Goal: Check status: Check status

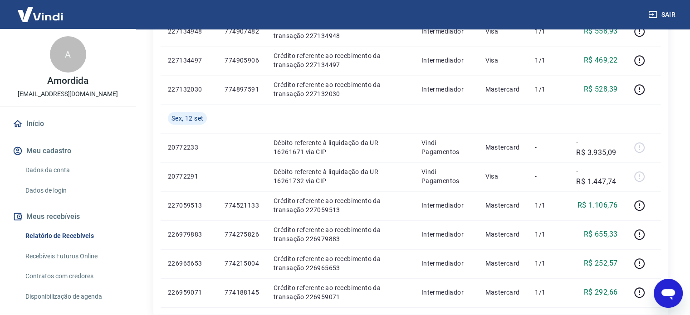
scroll to position [715, 0]
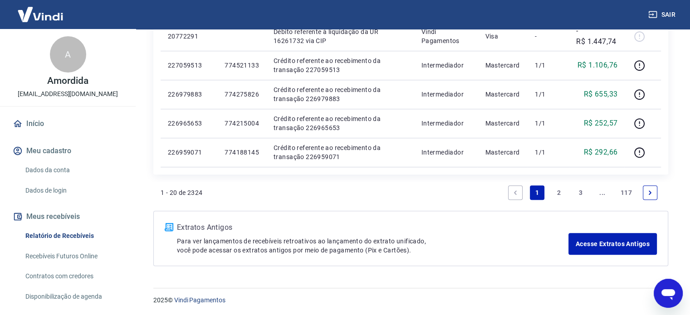
drag, startPoint x: 557, startPoint y: 194, endPoint x: 442, endPoint y: 229, distance: 120.6
click at [557, 194] on link "2" at bounding box center [558, 192] width 15 height 15
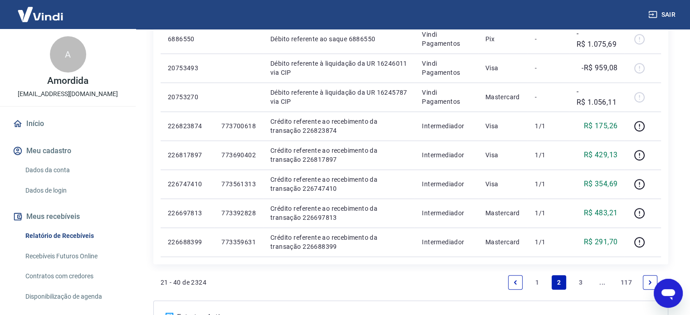
scroll to position [566, 0]
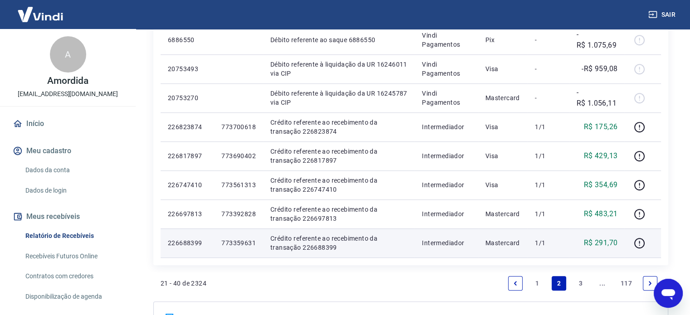
click at [239, 242] on p "773359631" at bounding box center [238, 243] width 34 height 9
copy p "773359631"
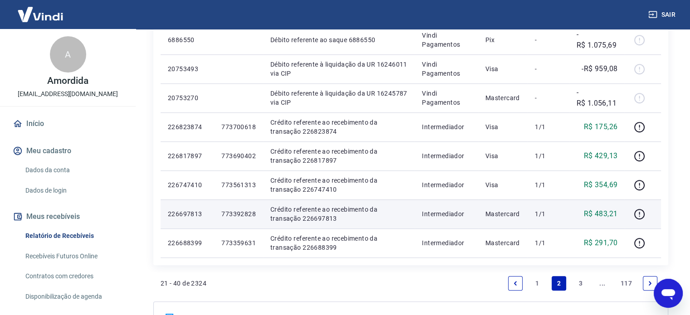
click at [252, 212] on p "773392828" at bounding box center [238, 213] width 34 height 9
copy p "773392828"
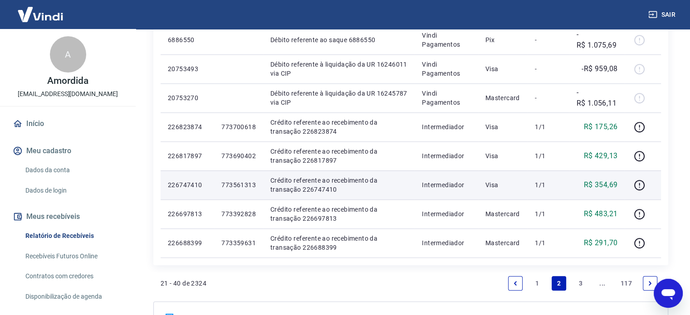
click at [229, 183] on p "773561313" at bounding box center [238, 184] width 34 height 9
copy p "773561313"
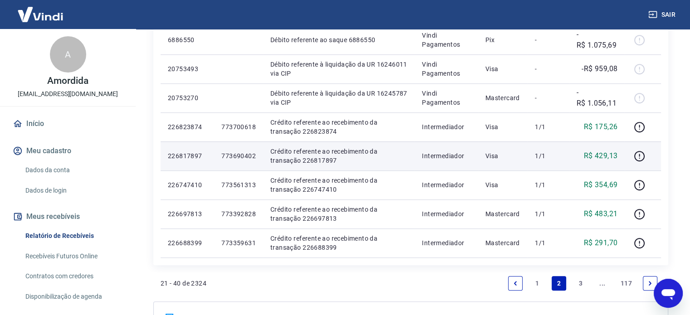
click at [238, 158] on p "773690402" at bounding box center [238, 155] width 34 height 9
copy p "773690402"
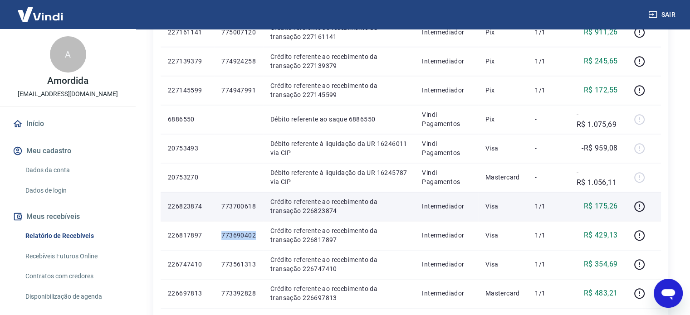
scroll to position [521, 0]
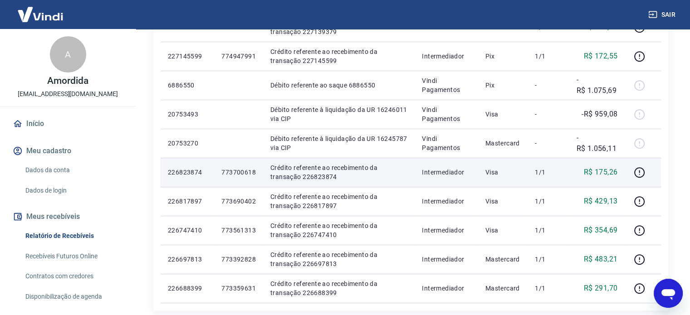
click at [234, 175] on p "773700618" at bounding box center [238, 172] width 34 height 9
copy p "773700618"
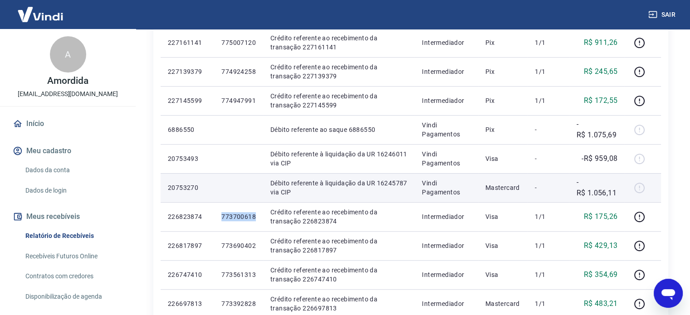
scroll to position [476, 0]
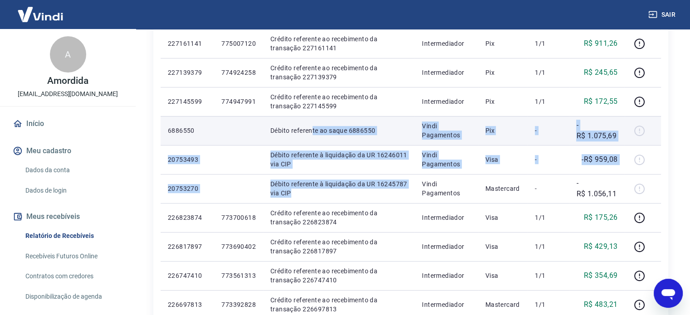
drag, startPoint x: 365, startPoint y: 177, endPoint x: 311, endPoint y: 132, distance: 69.8
click at [311, 132] on tbody "[DATE] 226947778 774142393 Crédito referente ao recebimento da transação 226947…" at bounding box center [411, 29] width 500 height 638
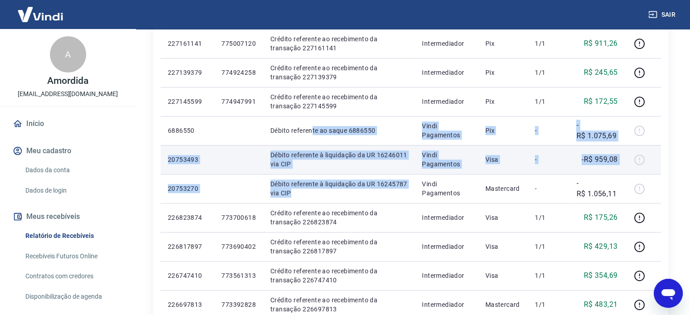
click at [368, 157] on p "Débito referente à liquidação da UR 16246011 via CIP" at bounding box center [338, 160] width 137 height 18
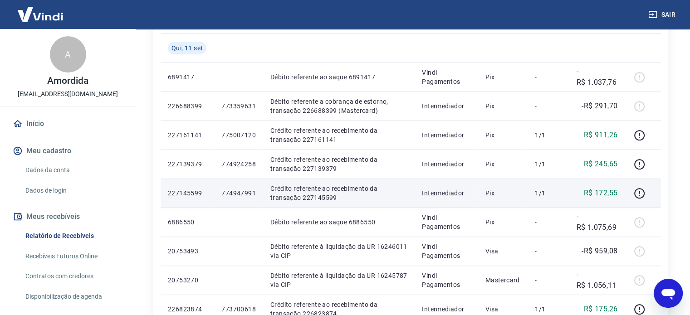
scroll to position [385, 0]
click at [229, 193] on p "774947991" at bounding box center [238, 192] width 34 height 9
copy p "774947991"
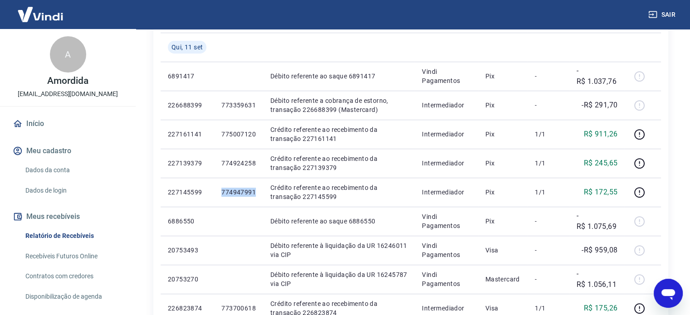
copy p "774947991"
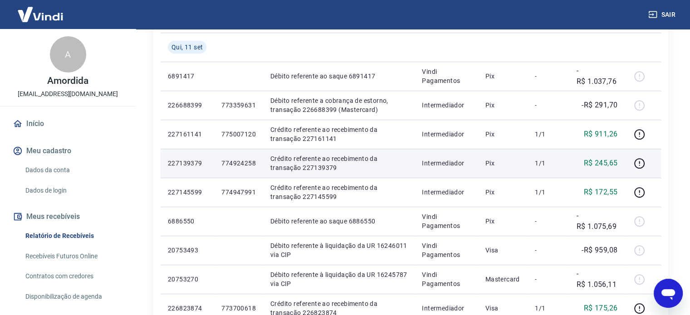
click at [240, 161] on p "774924258" at bounding box center [238, 163] width 34 height 9
copy p "774924258"
drag, startPoint x: 223, startPoint y: 150, endPoint x: 230, endPoint y: 156, distance: 8.7
click at [223, 150] on td "774924258" at bounding box center [238, 163] width 49 height 29
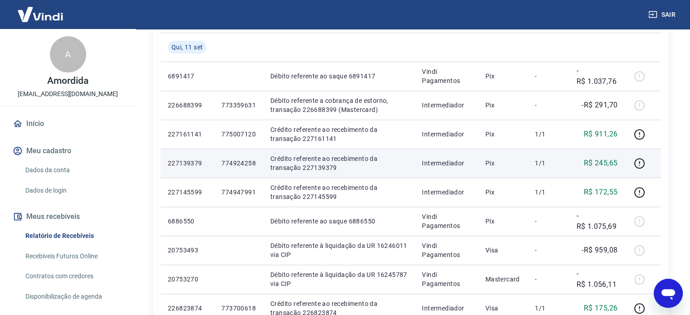
click at [239, 163] on p "774924258" at bounding box center [238, 163] width 34 height 9
copy p "774924258"
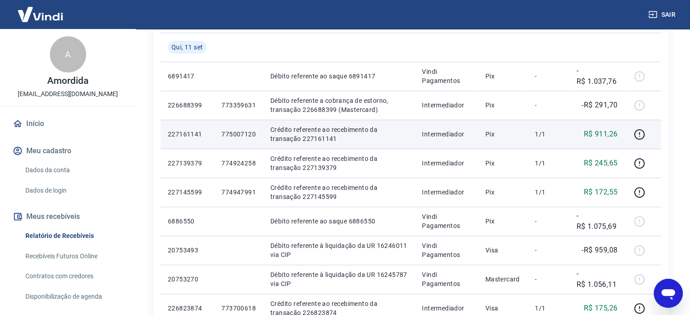
click at [237, 136] on p "775007120" at bounding box center [238, 134] width 34 height 9
copy p "775007120"
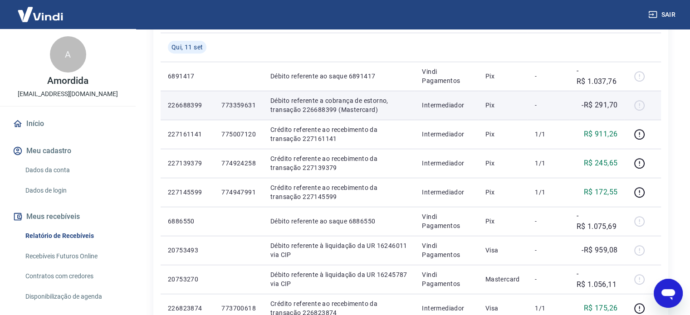
click at [352, 107] on p "Débito referente a cobrança de estorno, transação 226688399 (Mastercard)" at bounding box center [338, 105] width 137 height 18
drag, startPoint x: 337, startPoint y: 101, endPoint x: 481, endPoint y: 114, distance: 143.9
click at [481, 114] on tr "226688399 773359631 Débito referente a cobrança de estorno, transação 226688399…" at bounding box center [411, 105] width 500 height 29
click at [481, 114] on td "Pix" at bounding box center [503, 105] width 50 height 29
click at [342, 103] on p "Débito referente a cobrança de estorno, transação 226688399 (Mastercard)" at bounding box center [338, 105] width 137 height 18
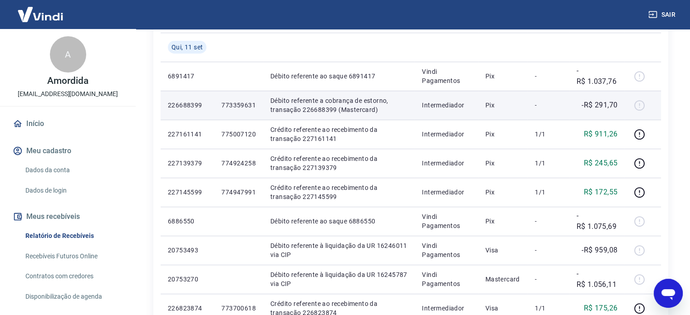
click at [241, 107] on p "773359631" at bounding box center [238, 105] width 34 height 9
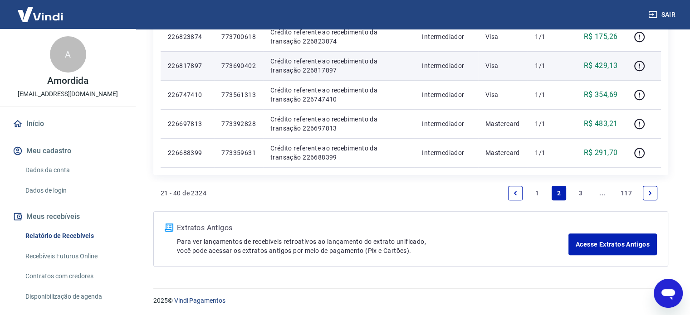
scroll to position [657, 0]
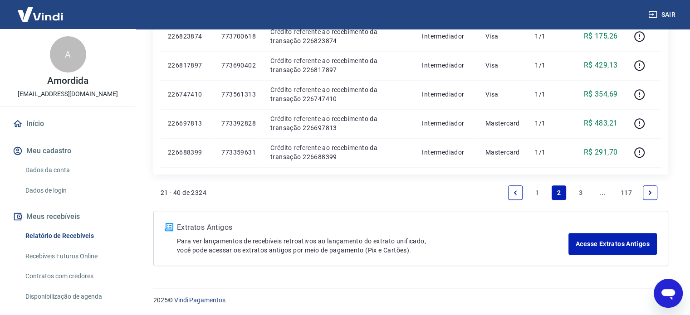
click at [584, 190] on link "3" at bounding box center [580, 192] width 15 height 15
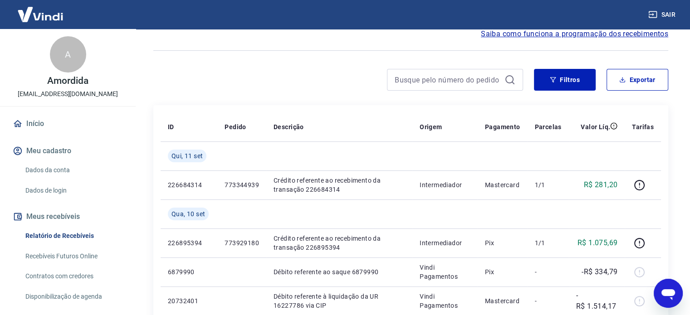
scroll to position [45, 0]
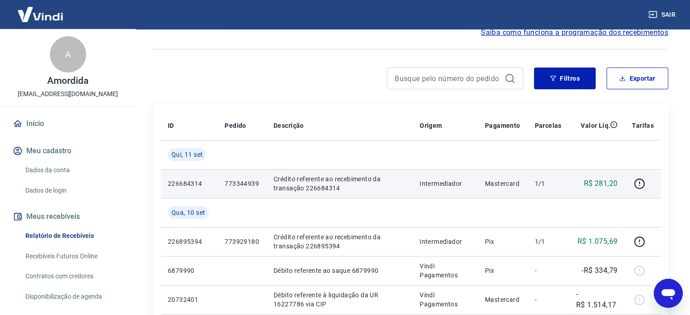
click at [250, 183] on p "773344939" at bounding box center [241, 183] width 34 height 9
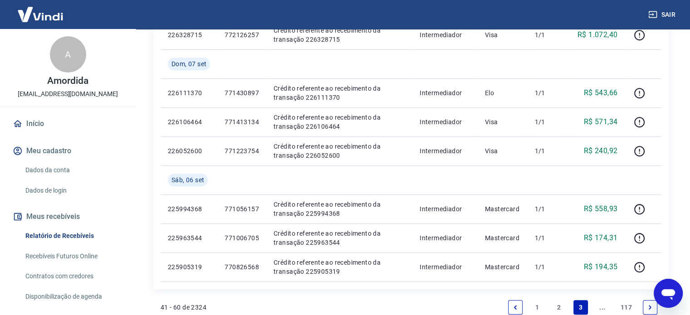
scroll to position [773, 0]
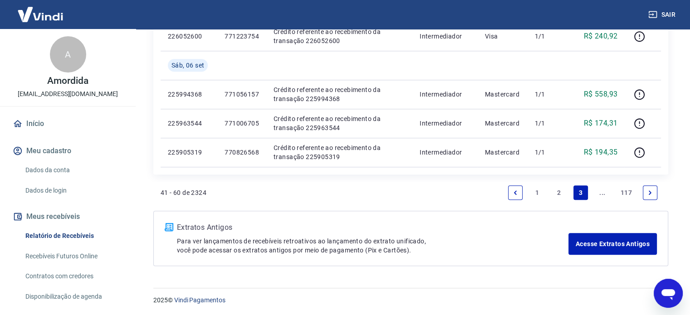
click at [558, 188] on link "2" at bounding box center [558, 192] width 15 height 15
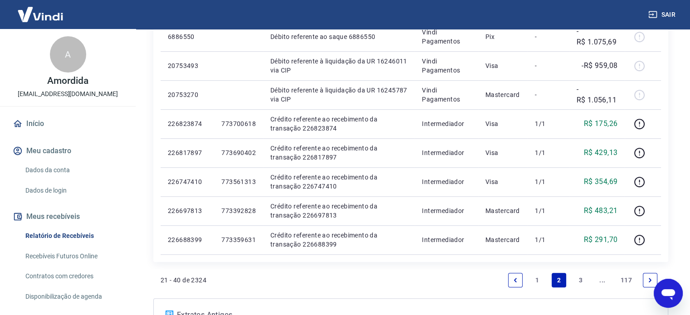
scroll to position [385, 0]
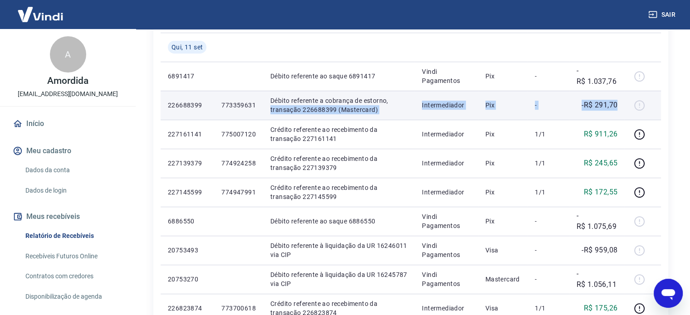
drag, startPoint x: 616, startPoint y: 110, endPoint x: 391, endPoint y: 105, distance: 225.0
click at [409, 105] on tr "226688399 773359631 Débito referente a cobrança de estorno, transação 226688399…" at bounding box center [411, 105] width 500 height 29
click at [375, 109] on p "Débito referente a cobrança de estorno, transação 226688399 (Mastercard)" at bounding box center [338, 105] width 137 height 18
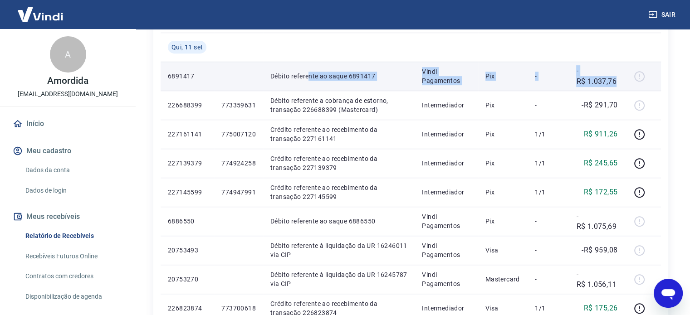
drag, startPoint x: 615, startPoint y: 85, endPoint x: 305, endPoint y: 83, distance: 310.2
click at [307, 83] on tr "6891417 Débito referente ao saque 6891417 Vindi Pagamentos Pix - -R$ 1.037,76" at bounding box center [411, 76] width 500 height 29
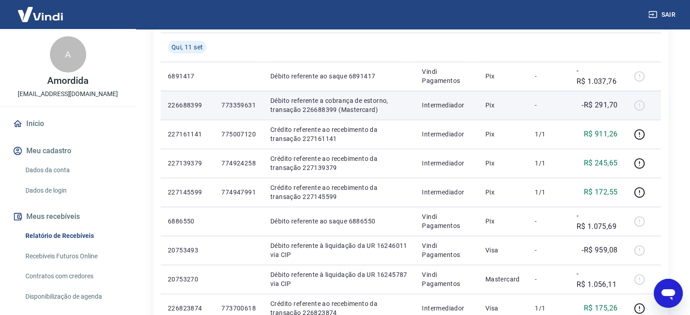
click at [312, 108] on p "Débito referente a cobrança de estorno, transação 226688399 (Mastercard)" at bounding box center [338, 105] width 137 height 18
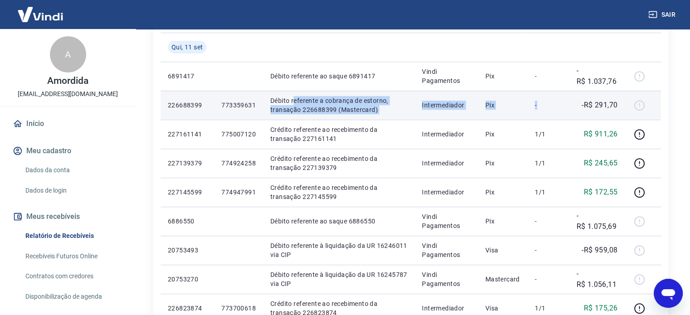
drag, startPoint x: 295, startPoint y: 97, endPoint x: 546, endPoint y: 115, distance: 251.8
click at [545, 115] on tr "226688399 773359631 Débito referente a cobrança de estorno, transação 226688399…" at bounding box center [411, 105] width 500 height 29
click at [550, 115] on td "-" at bounding box center [547, 105] width 41 height 29
drag, startPoint x: 605, startPoint y: 116, endPoint x: 281, endPoint y: 102, distance: 324.5
click at [281, 102] on tr "226688399 773359631 Débito referente a cobrança de estorno, transação 226688399…" at bounding box center [411, 105] width 500 height 29
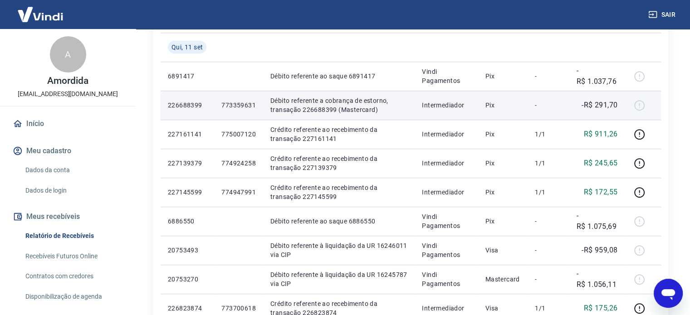
click at [278, 102] on p "Débito referente a cobrança de estorno, transação 226688399 (Mastercard)" at bounding box center [338, 105] width 137 height 18
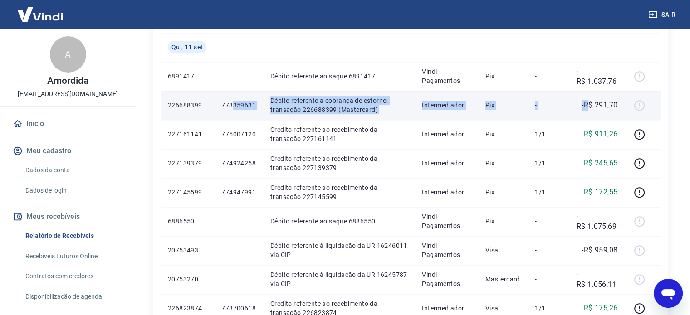
drag, startPoint x: 250, startPoint y: 105, endPoint x: 590, endPoint y: 107, distance: 340.1
click at [590, 107] on tr "226688399 773359631 Débito referente a cobrança de estorno, transação 226688399…" at bounding box center [411, 105] width 500 height 29
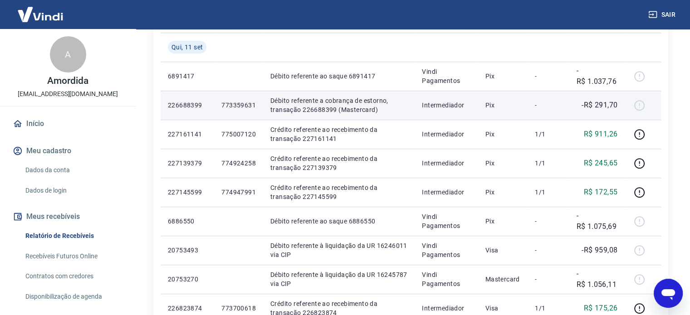
click at [619, 112] on td "-R$ 291,70" at bounding box center [597, 105] width 56 height 29
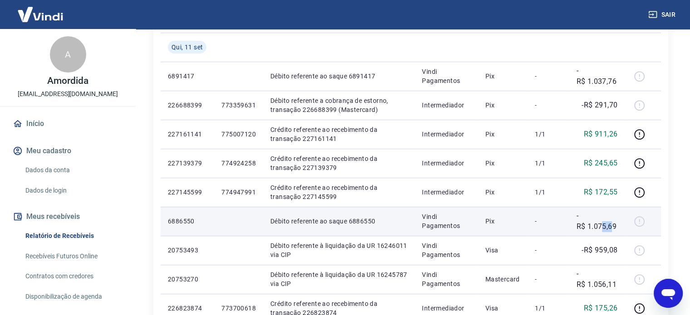
drag, startPoint x: 613, startPoint y: 233, endPoint x: 586, endPoint y: 232, distance: 27.2
click at [595, 232] on td "-R$ 1.075,69" at bounding box center [597, 221] width 56 height 29
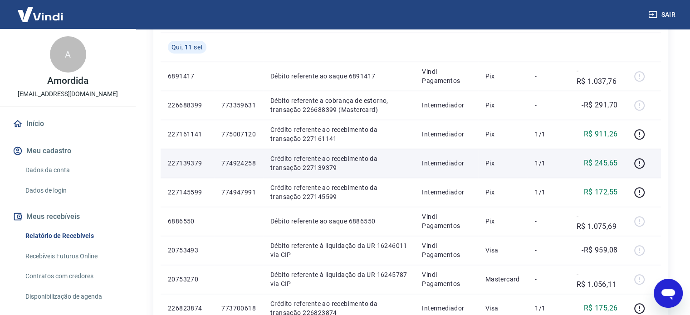
click at [366, 162] on p "Crédito referente ao recebimento da transação 227139379" at bounding box center [338, 163] width 137 height 18
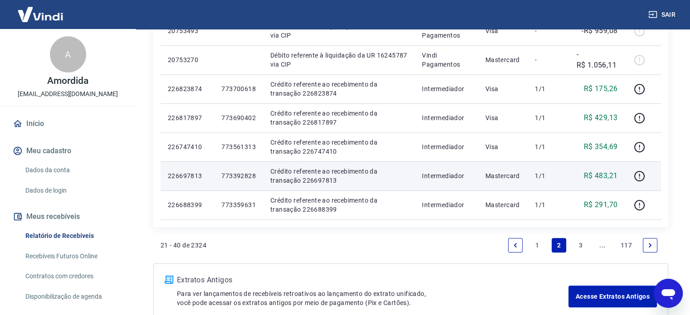
scroll to position [657, 0]
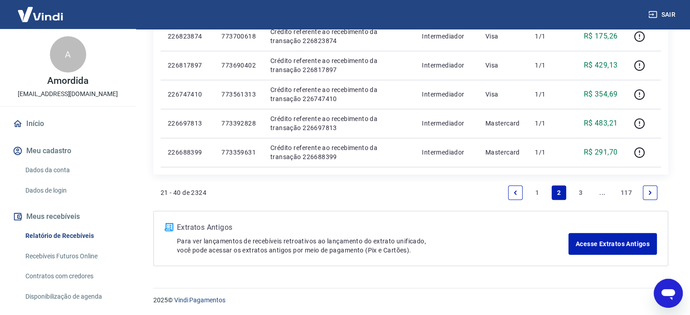
click at [572, 191] on li "3" at bounding box center [581, 193] width 22 height 22
click at [579, 192] on link "3" at bounding box center [580, 192] width 15 height 15
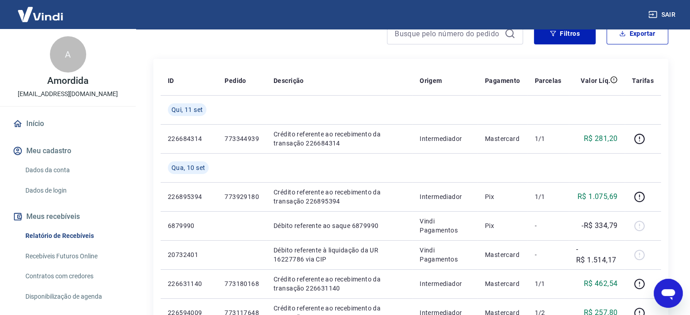
scroll to position [91, 0]
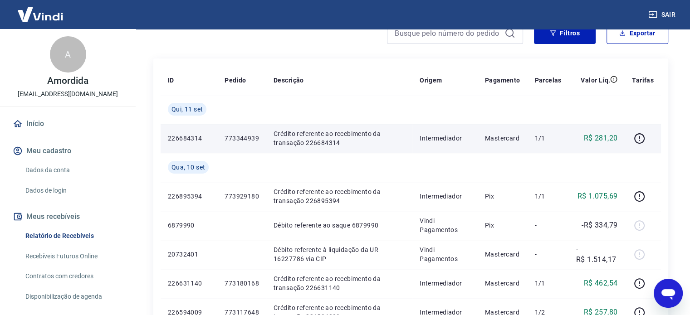
click at [248, 135] on p "773344939" at bounding box center [241, 138] width 34 height 9
click at [246, 136] on p "773344939" at bounding box center [241, 138] width 34 height 9
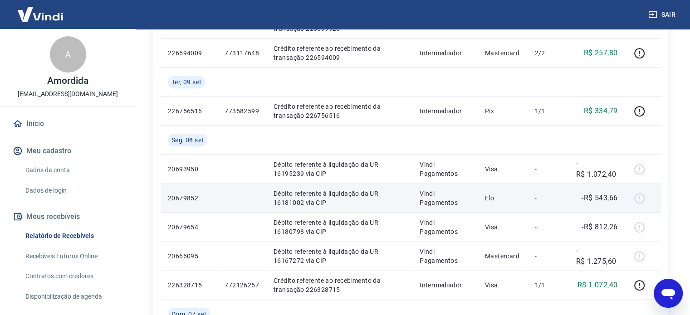
scroll to position [726, 0]
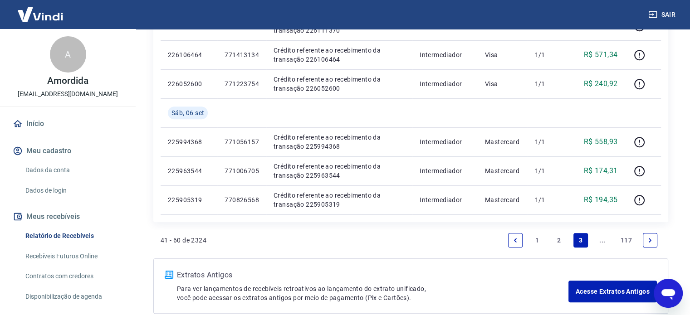
click at [562, 241] on link "2" at bounding box center [558, 240] width 15 height 15
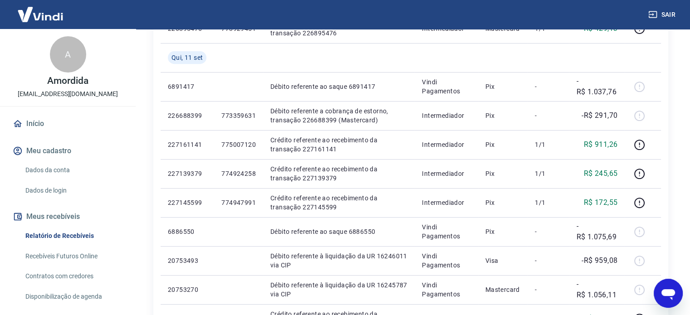
scroll to position [657, 0]
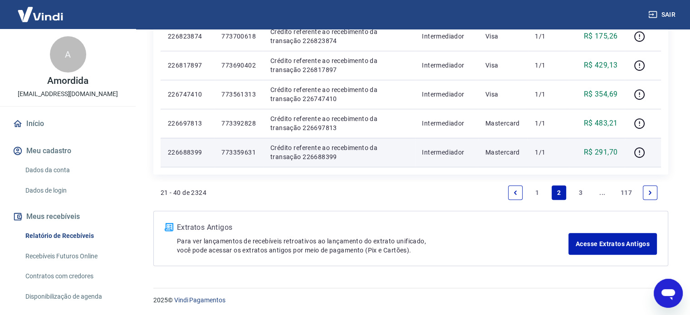
click at [246, 151] on p "773359631" at bounding box center [238, 152] width 34 height 9
click at [326, 142] on td "Crédito referente ao recebimento da transação 226688399" at bounding box center [338, 152] width 151 height 29
click at [252, 152] on p "773359631" at bounding box center [238, 152] width 34 height 9
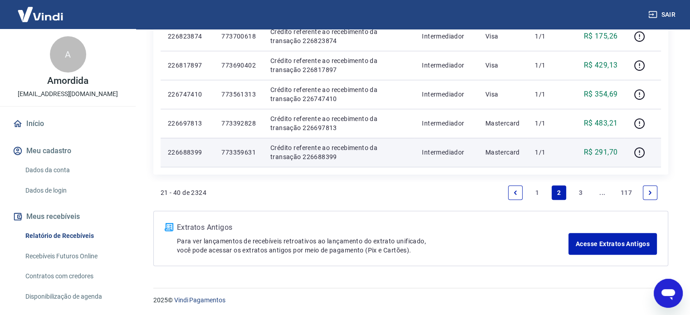
click at [296, 141] on td "Crédito referente ao recebimento da transação 226688399" at bounding box center [338, 152] width 151 height 29
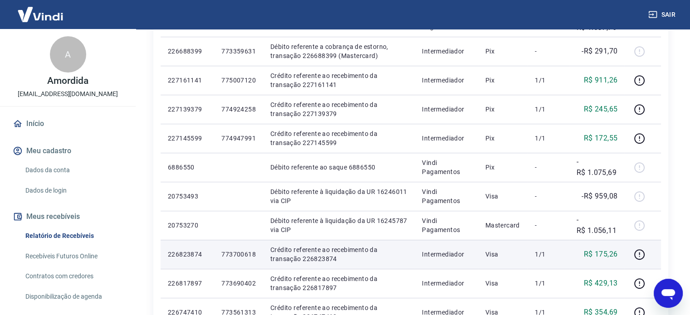
scroll to position [430, 0]
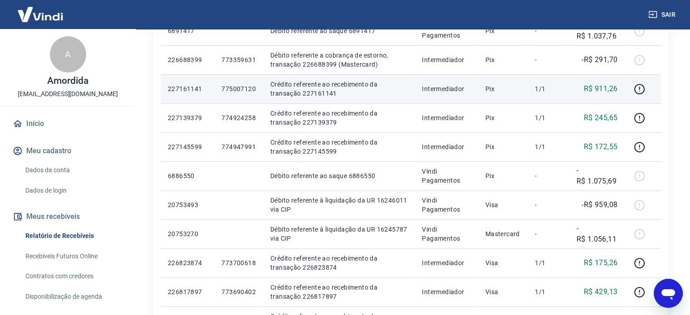
click at [234, 88] on p "775007120" at bounding box center [238, 88] width 34 height 9
